Goal: Feedback & Contribution: Submit feedback/report problem

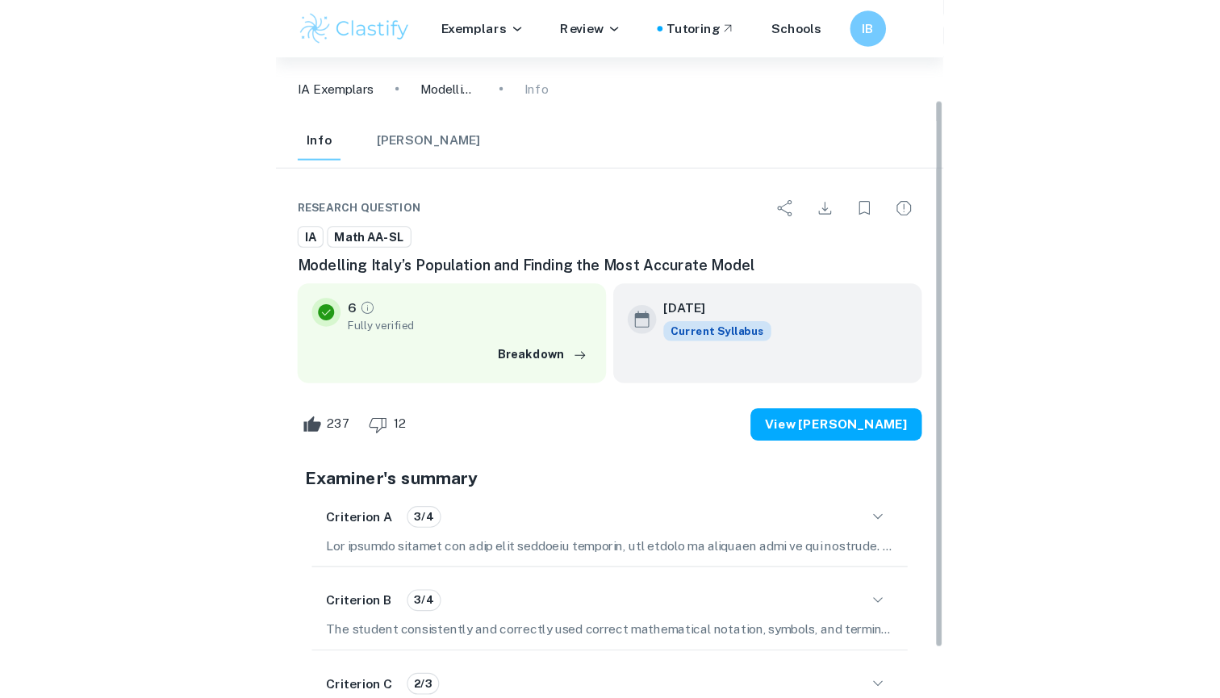
scroll to position [10160, 0]
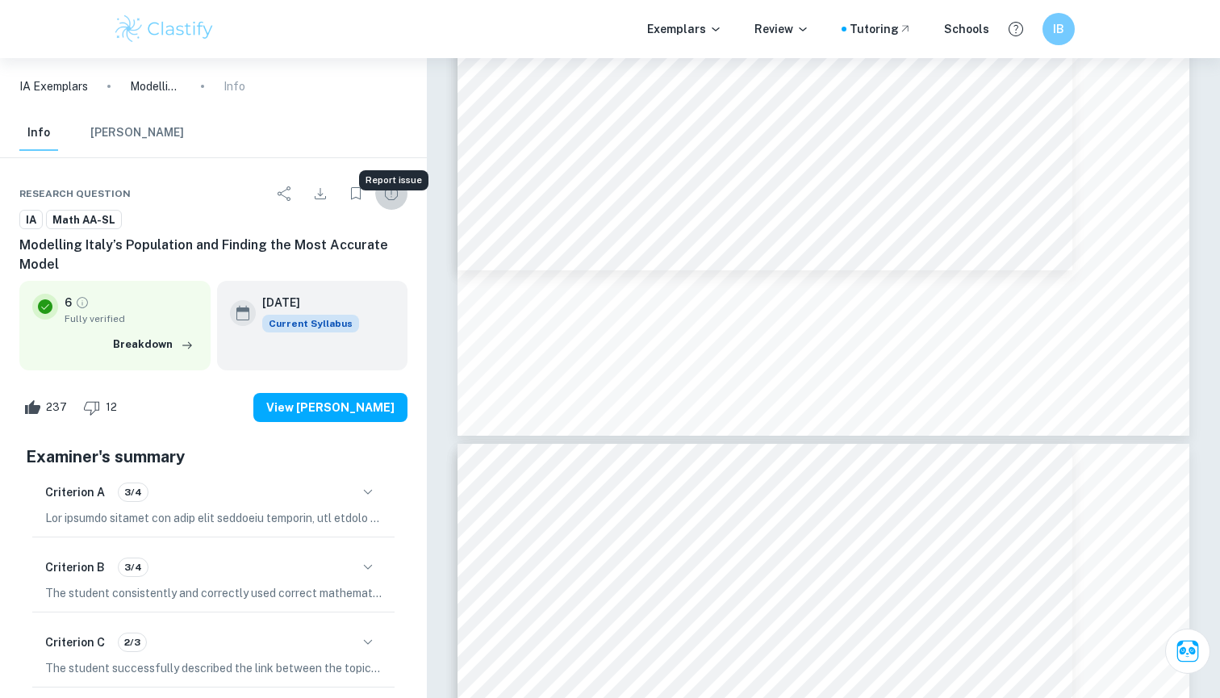
click at [383, 184] on icon "Report issue" at bounding box center [391, 193] width 19 height 19
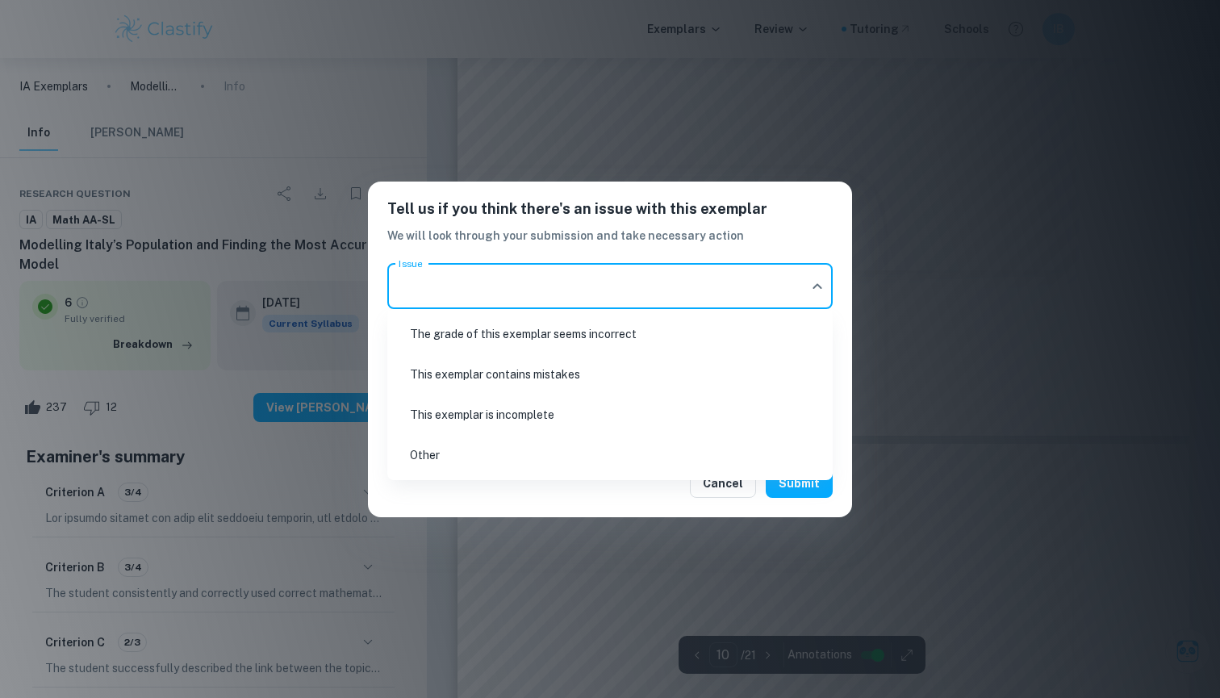
scroll to position [10192, 0]
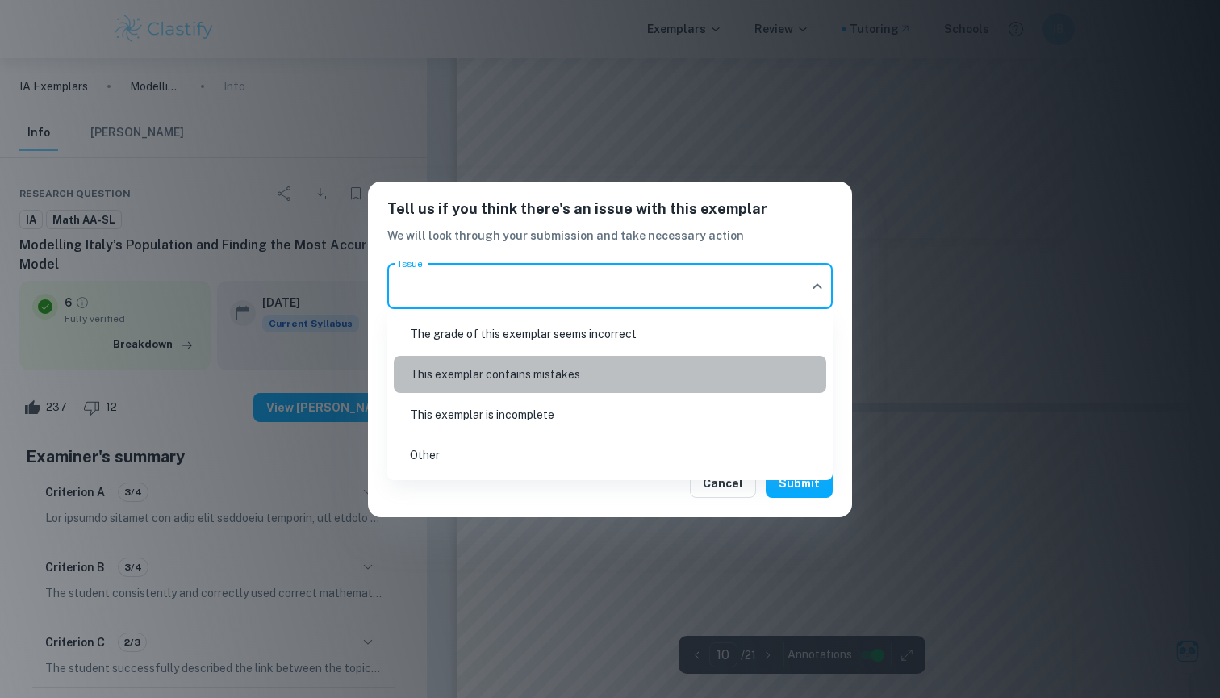
click at [546, 372] on li "This exemplar contains mistakes" at bounding box center [610, 374] width 432 height 37
type input "mistake"
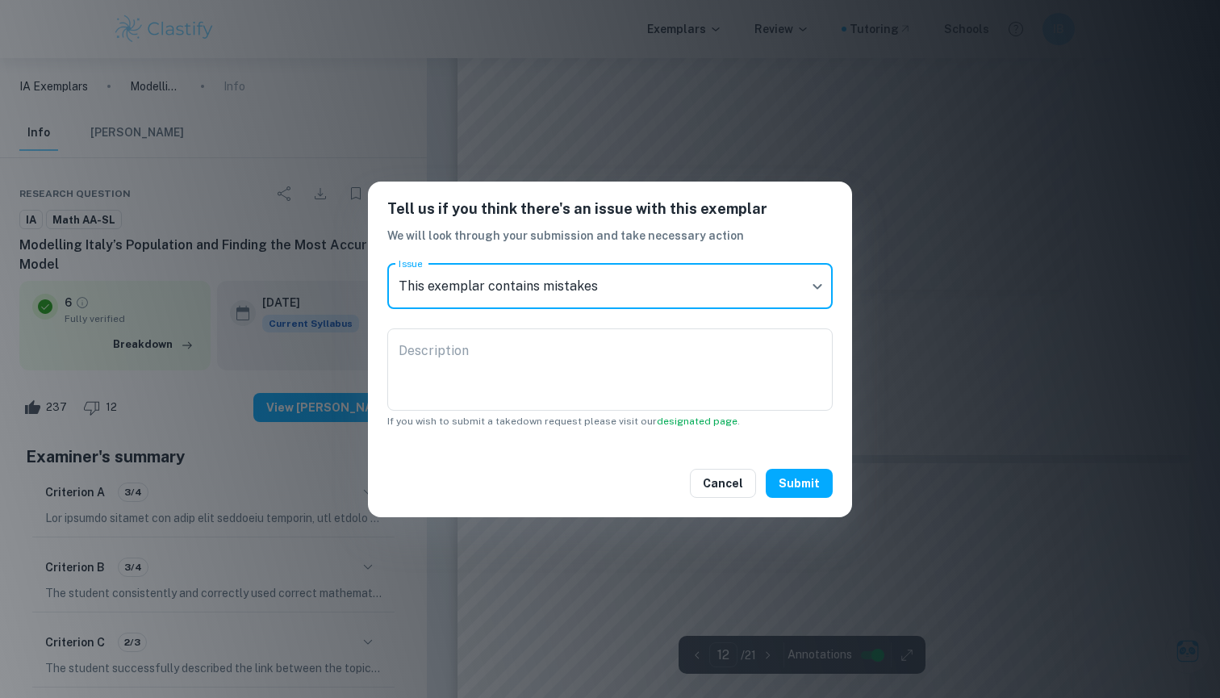
scroll to position [12241, 0]
click at [578, 361] on textarea "Description" at bounding box center [609, 369] width 423 height 56
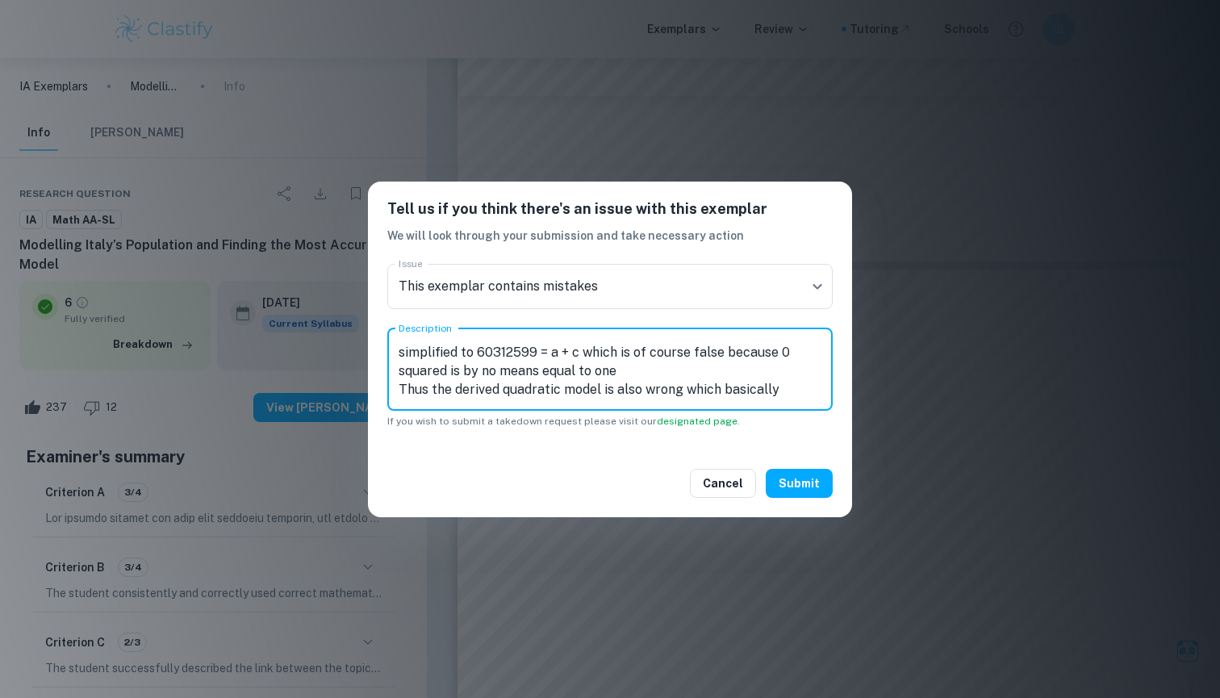
scroll to position [37, 0]
type textarea "On page 10 of this work the equation 60312599 = a(0)^2 +b(0) + c is simplified …"
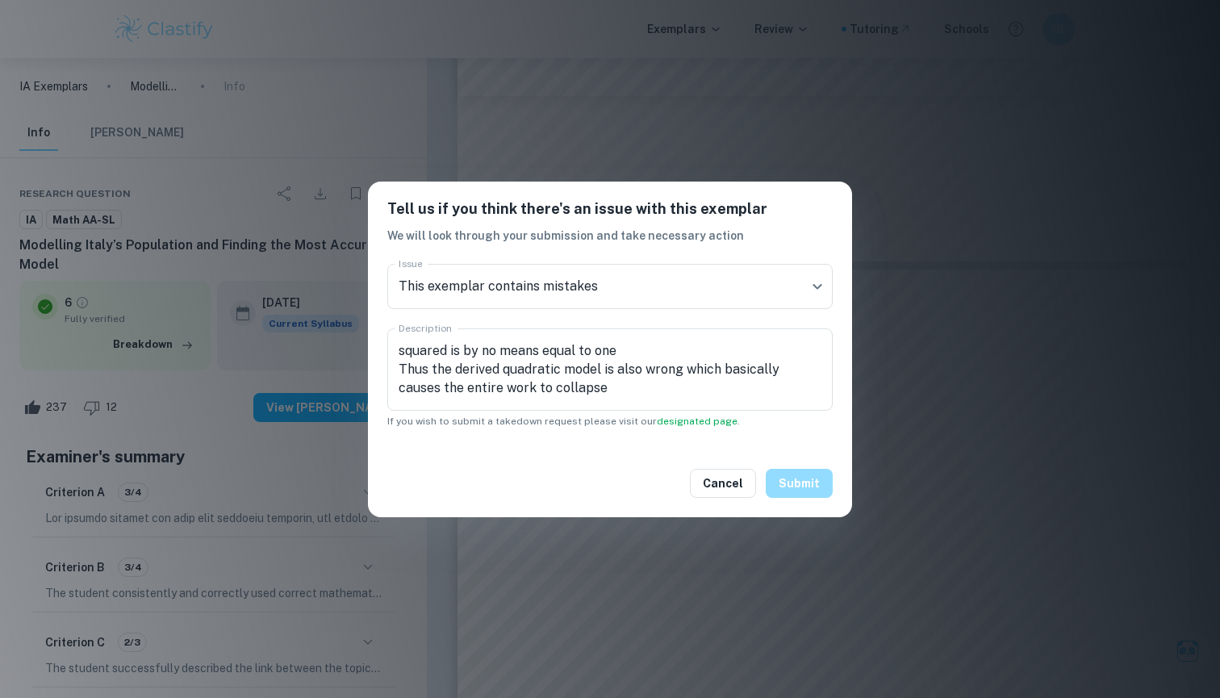
drag, startPoint x: 1031, startPoint y: 260, endPoint x: 806, endPoint y: 477, distance: 312.6
click at [599, 477] on button "Submit" at bounding box center [798, 483] width 67 height 29
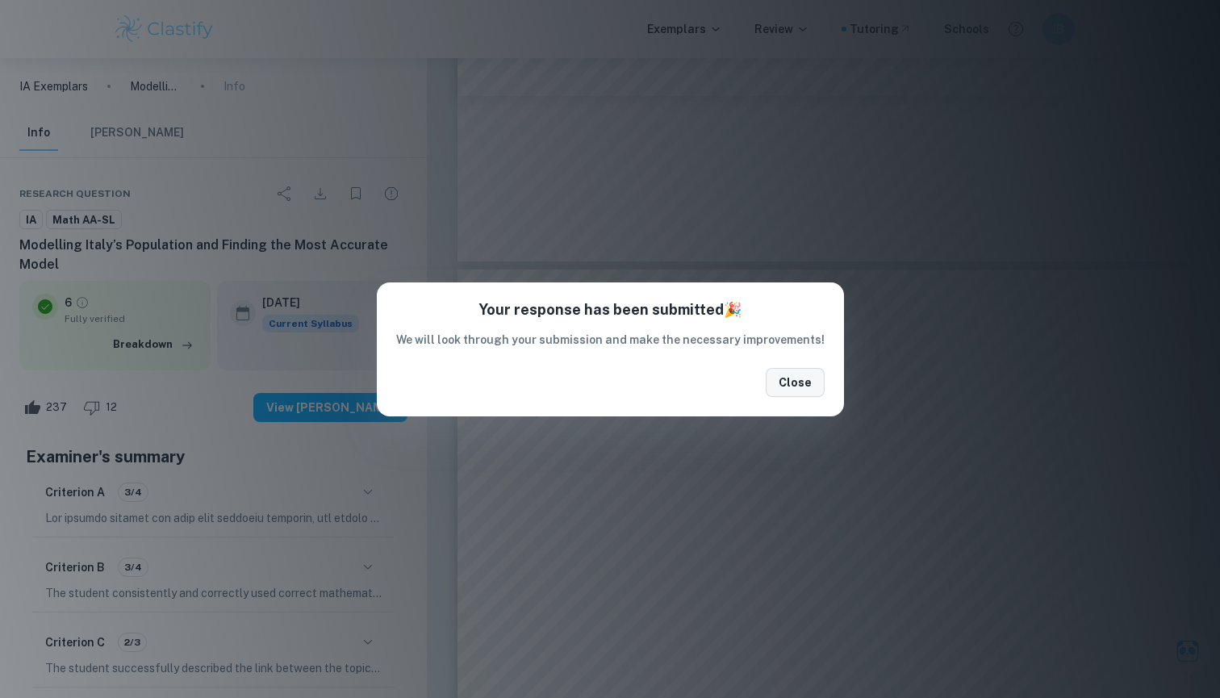
click at [599, 385] on button "Close" at bounding box center [794, 382] width 59 height 29
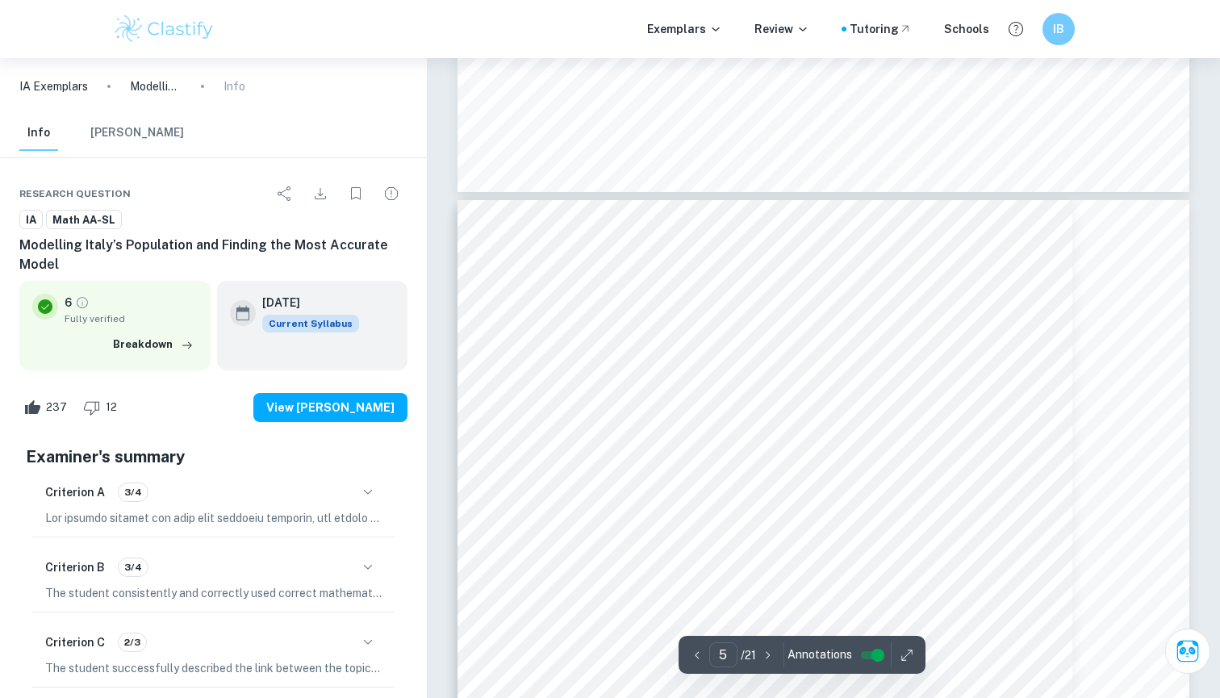
scroll to position [4146, 0]
drag, startPoint x: 666, startPoint y: 281, endPoint x: 876, endPoint y: 341, distance: 218.3
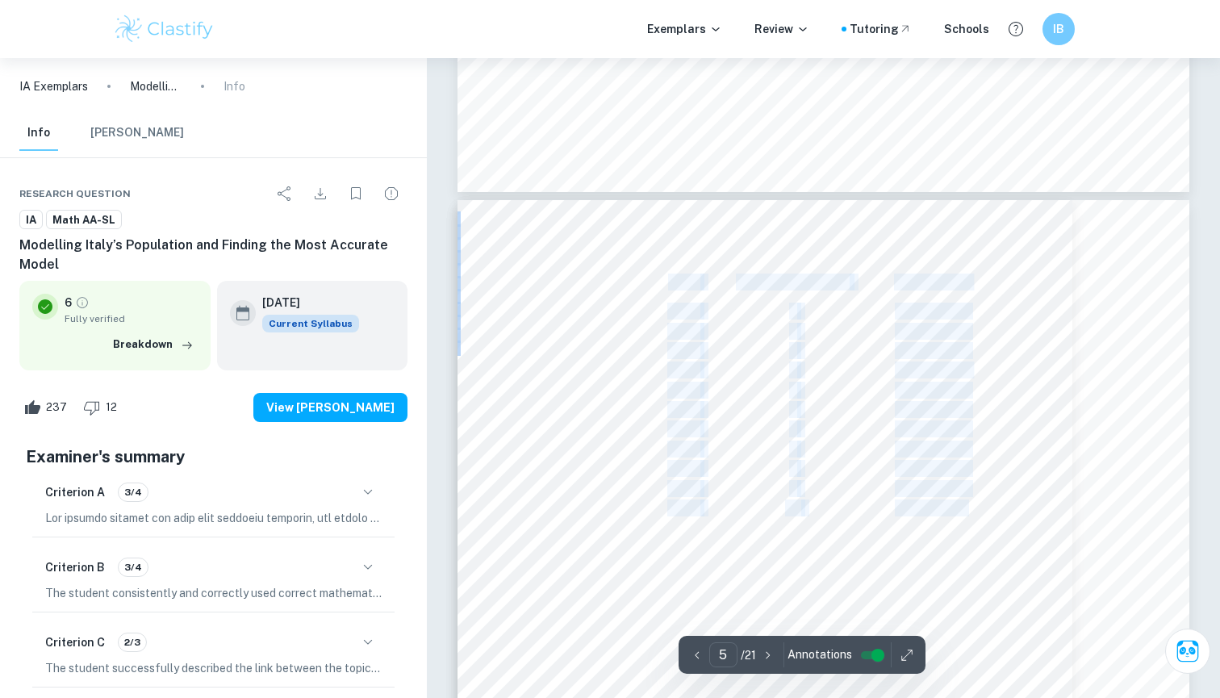
drag, startPoint x: 669, startPoint y: 281, endPoint x: 967, endPoint y: 504, distance: 372.8
copy div "Year Years from 2013 Population 2013 0 60.312.599 2014 1 60.322.791 2015 2 60.2…"
